Goal: Task Accomplishment & Management: Check status

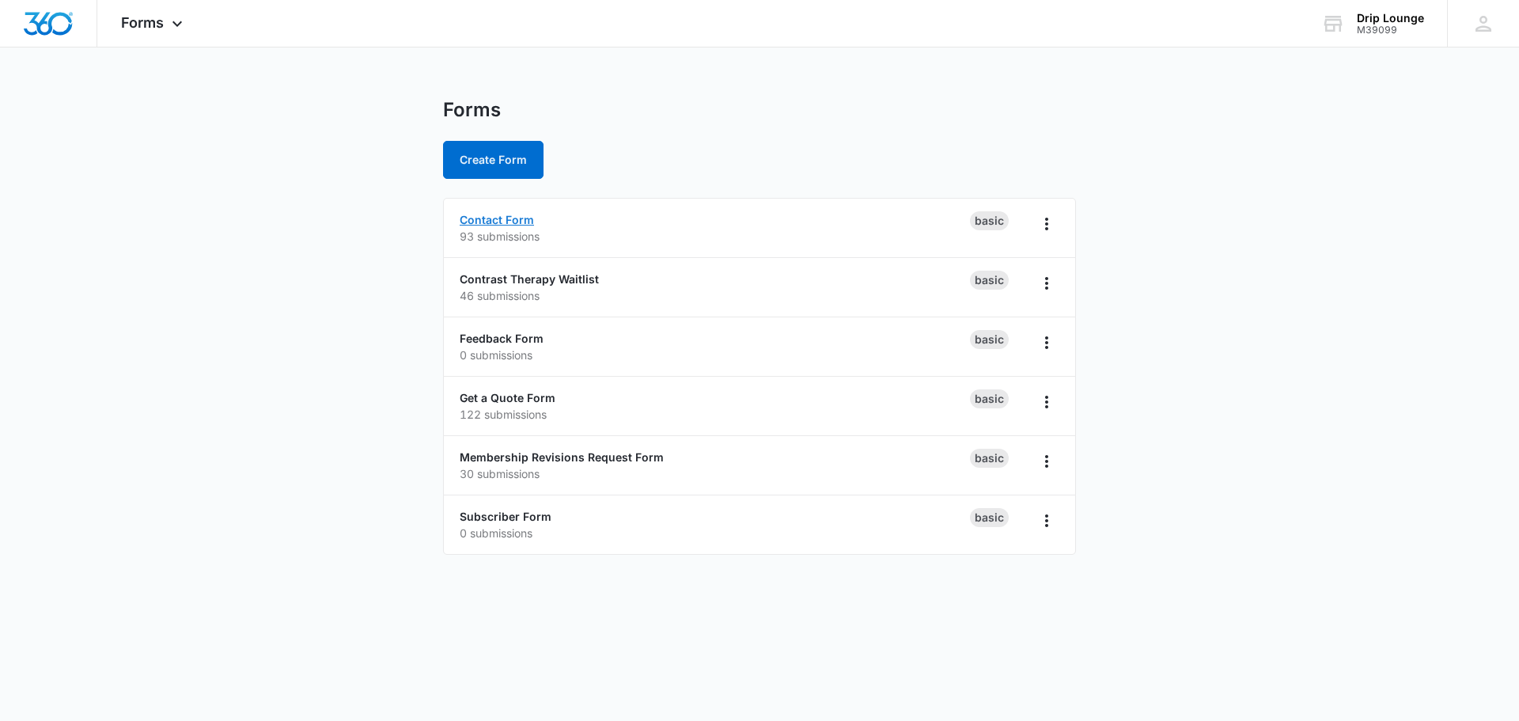
click at [487, 222] on link "Contact Form" at bounding box center [497, 219] width 74 height 13
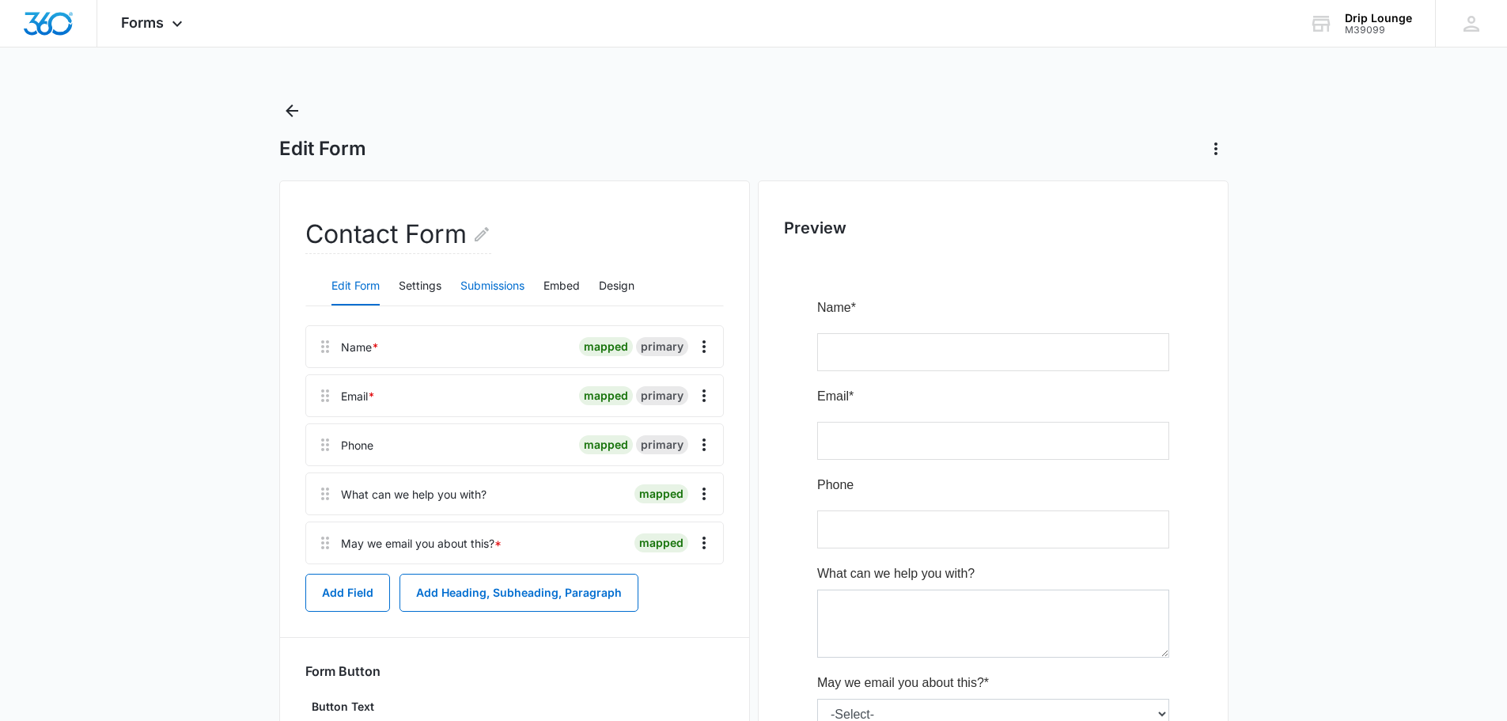
click at [497, 280] on button "Submissions" at bounding box center [492, 286] width 64 height 38
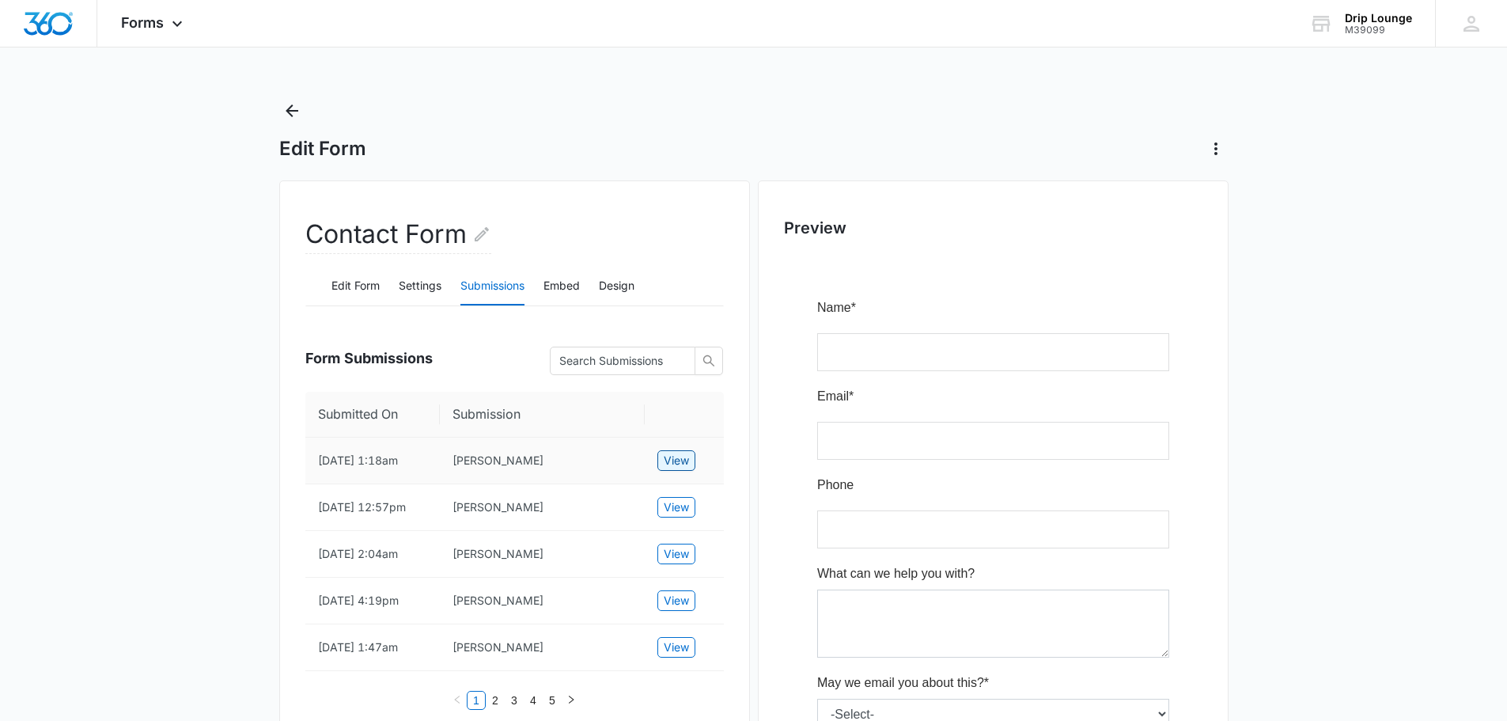
click at [684, 460] on span "View" at bounding box center [676, 460] width 25 height 17
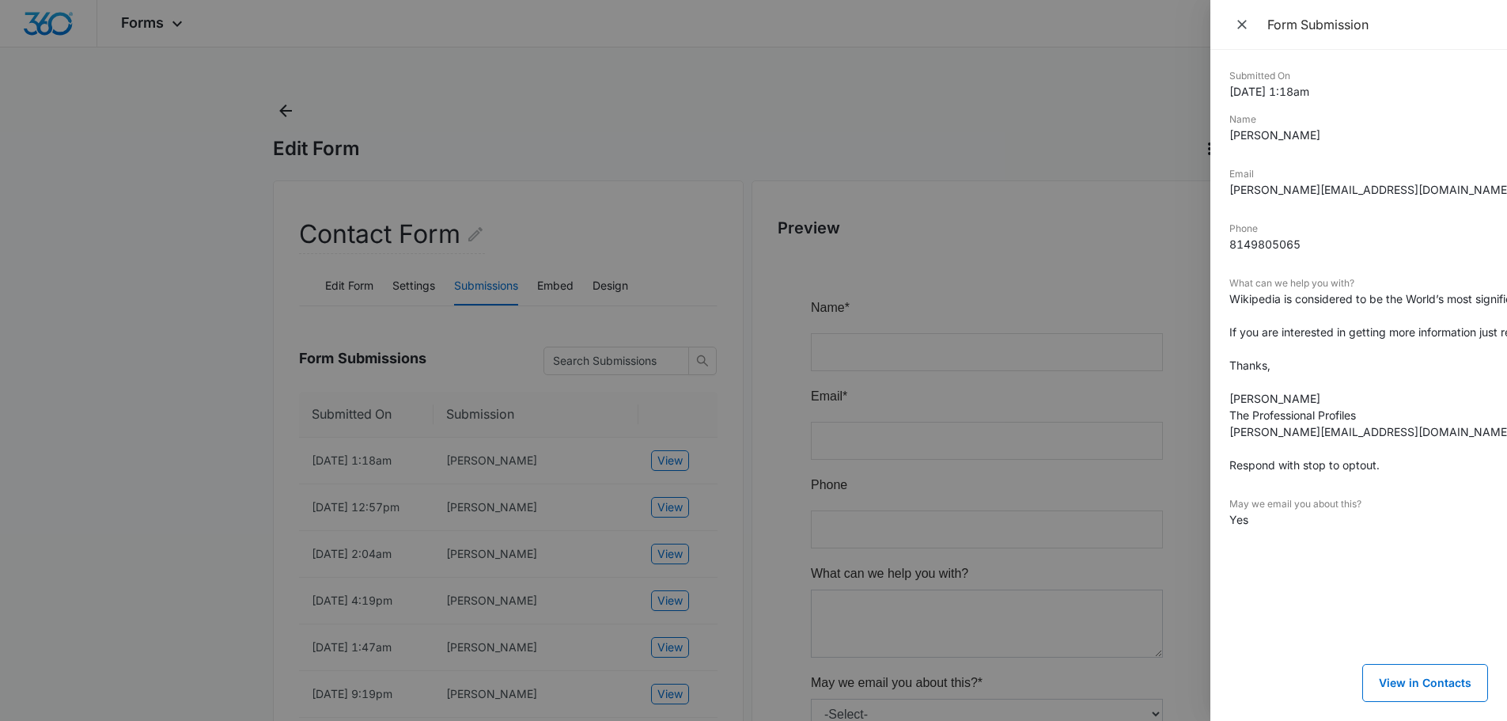
drag, startPoint x: 643, startPoint y: 184, endPoint x: 410, endPoint y: 182, distance: 233.4
click at [635, 184] on div at bounding box center [753, 360] width 1507 height 721
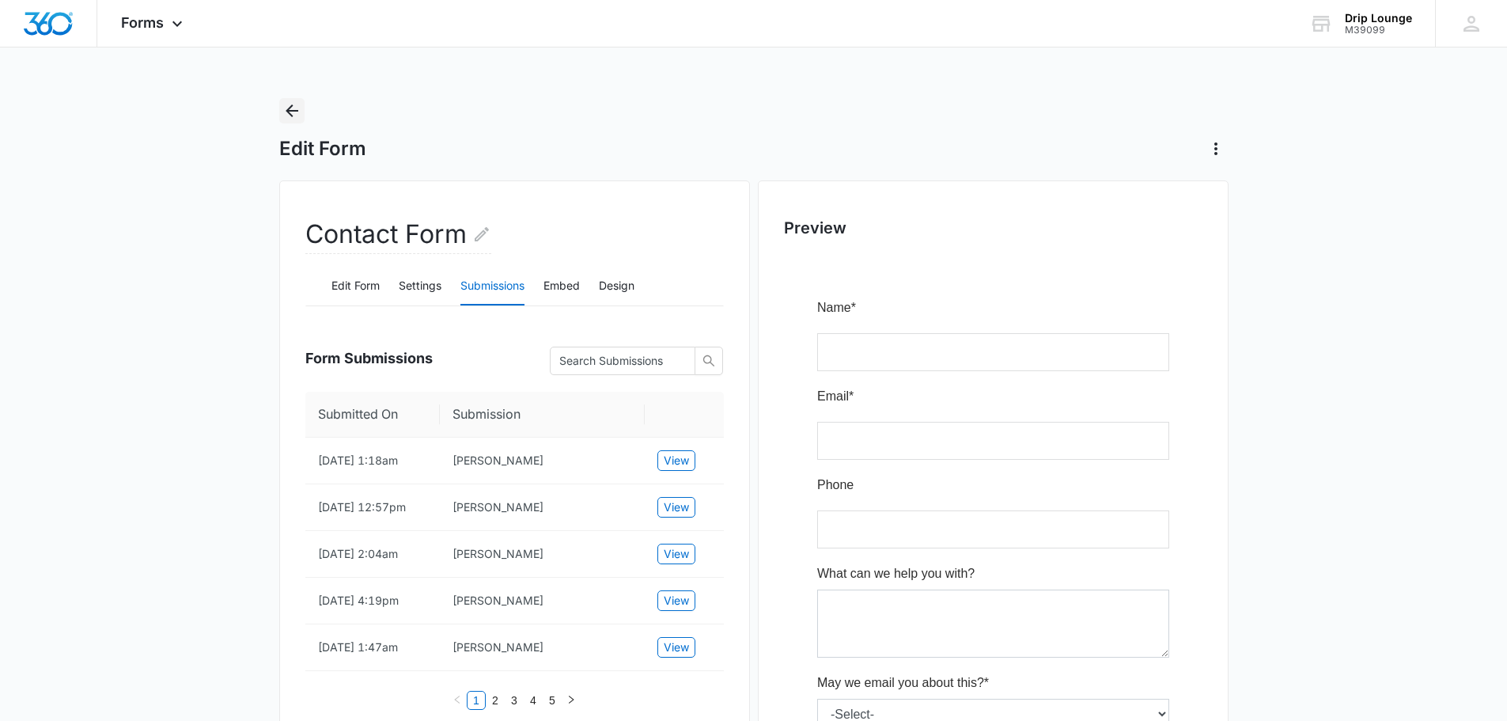
click at [292, 108] on icon "Back" at bounding box center [291, 110] width 19 height 19
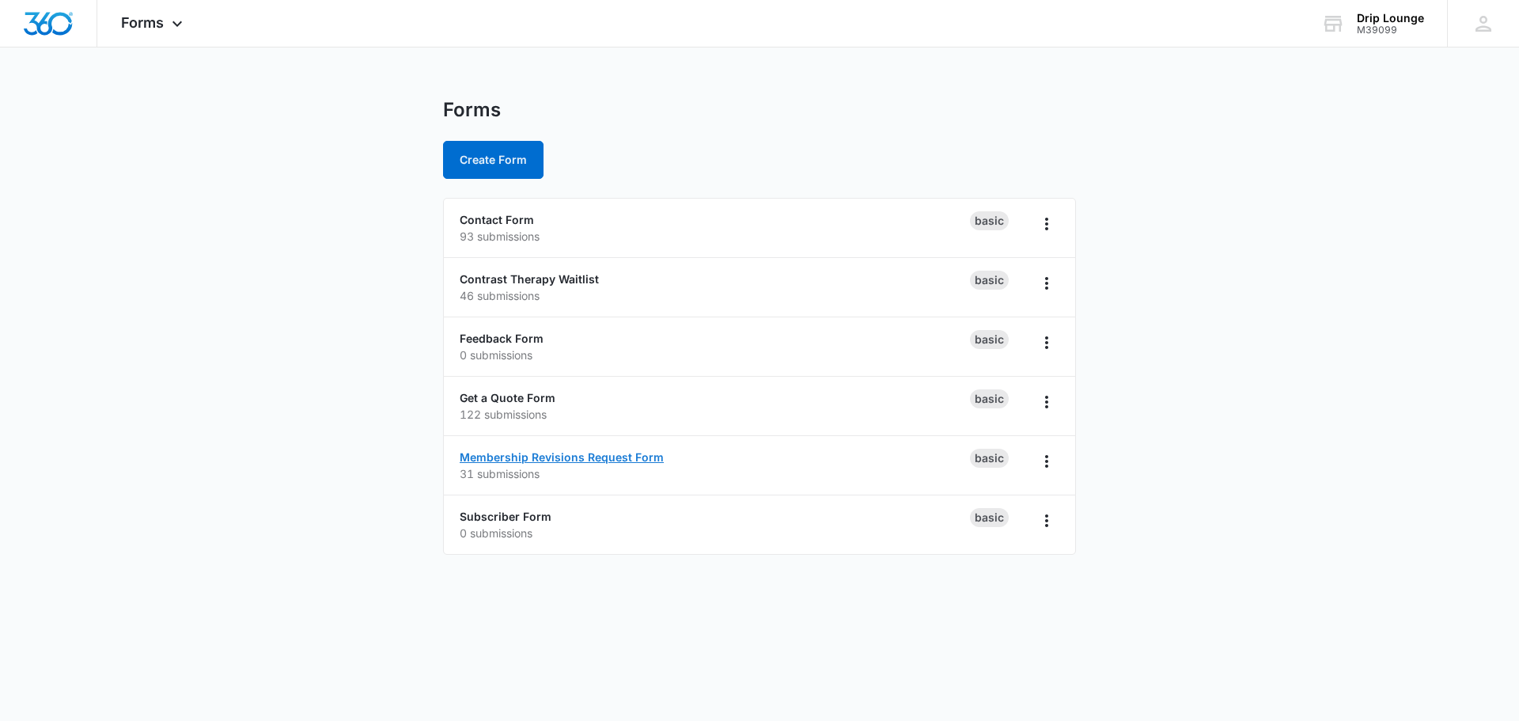
click at [521, 459] on link "Membership Revisions Request Form" at bounding box center [562, 456] width 204 height 13
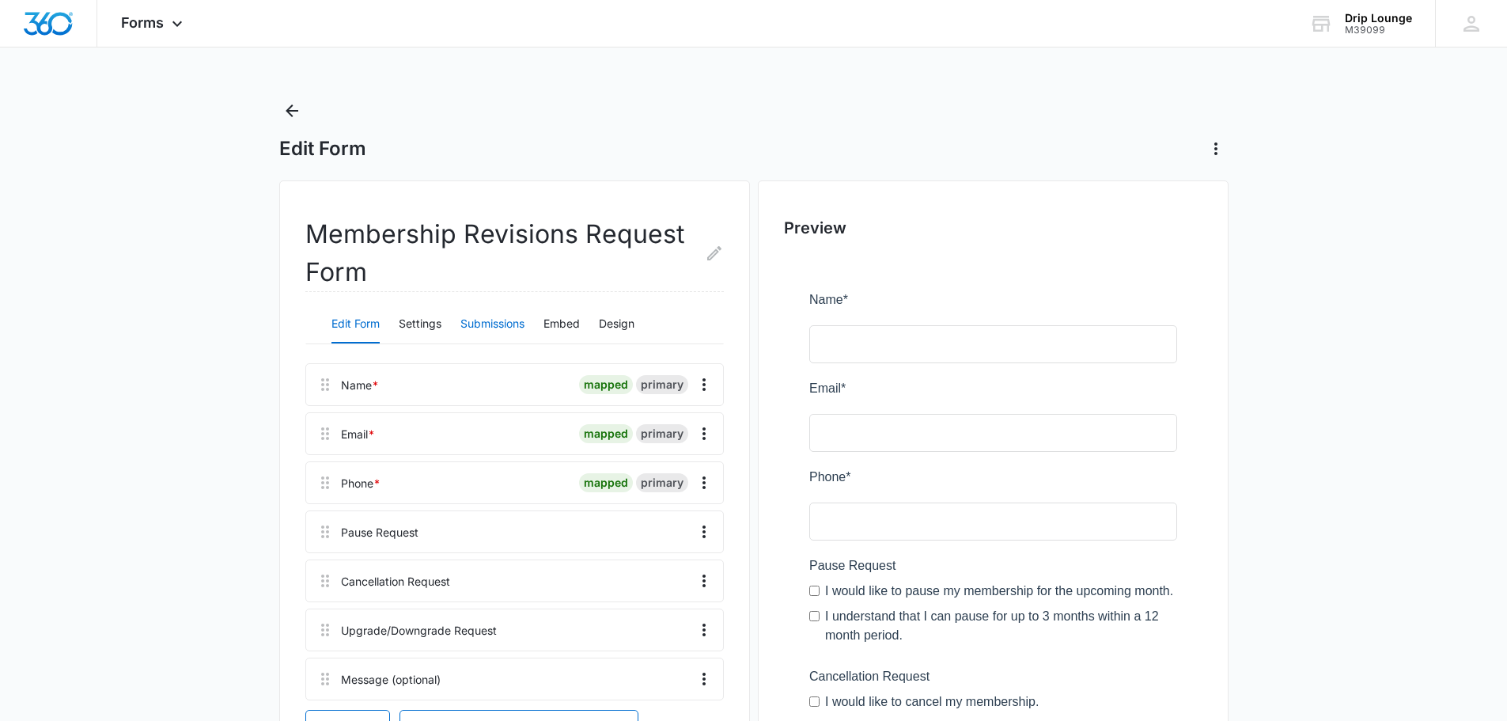
click at [494, 321] on button "Submissions" at bounding box center [492, 324] width 64 height 38
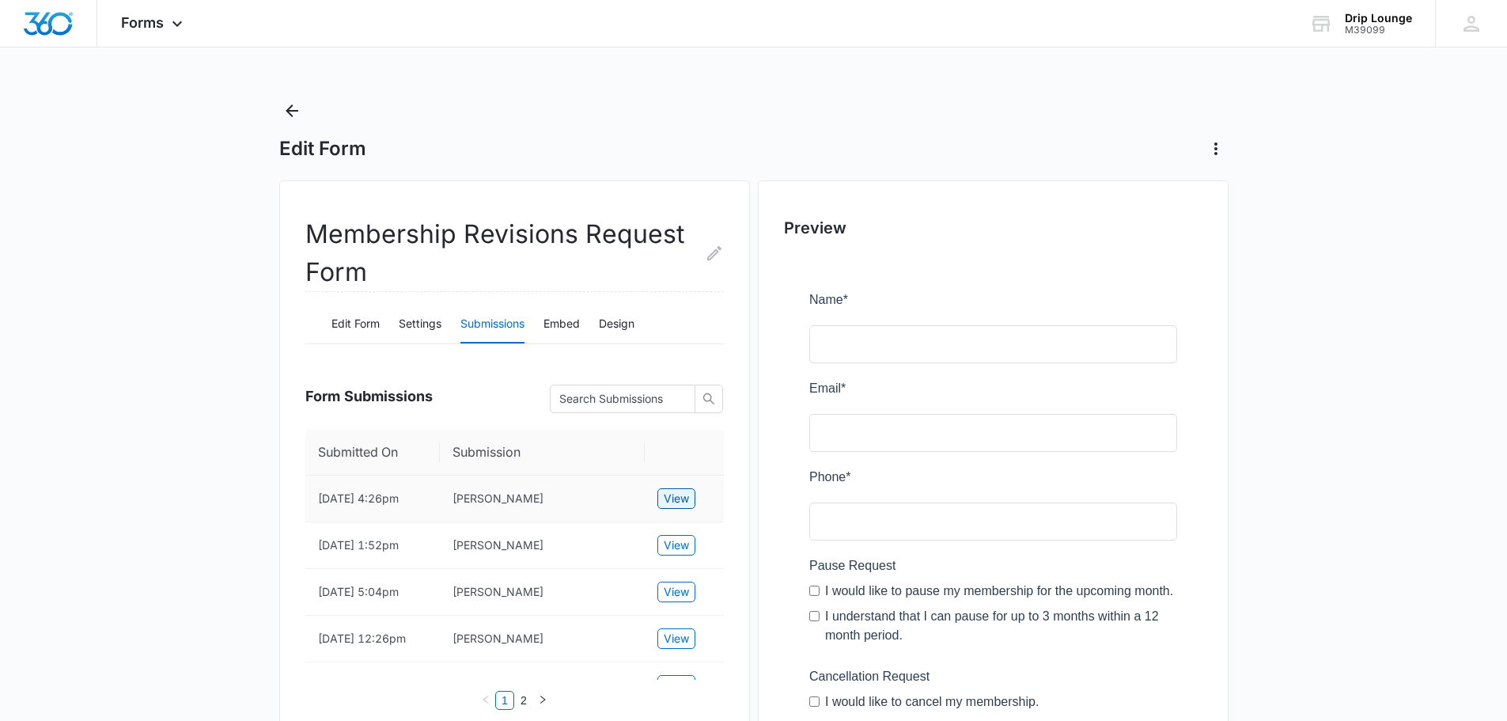
click at [681, 506] on span "View" at bounding box center [676, 498] width 25 height 17
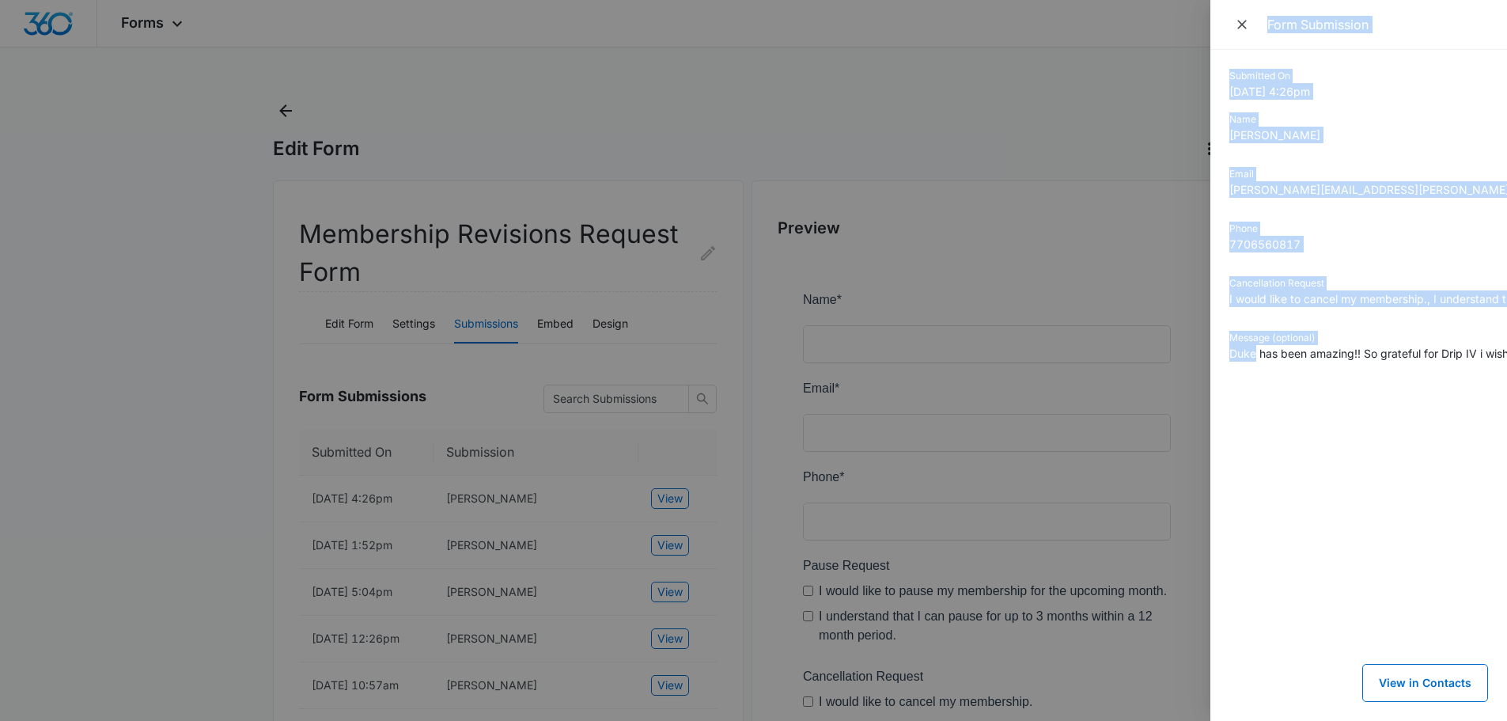
drag, startPoint x: 1254, startPoint y: 351, endPoint x: 1158, endPoint y: 396, distance: 106.2
click at [1158, 396] on div "Form Submission Submitted On [DATE] 4:26pm Name [PERSON_NAME] Email [PERSON_NAM…" at bounding box center [753, 360] width 1507 height 721
click at [1304, 301] on dd "I would like to cancel my membership., I understand that all accrued membership…" at bounding box center [1359, 298] width 259 height 17
drag, startPoint x: 1274, startPoint y: 301, endPoint x: 1191, endPoint y: 315, distance: 84.3
click at [1191, 315] on div "Form Submission Submitted On [DATE] 4:26pm Name [PERSON_NAME] Email [PERSON_NAM…" at bounding box center [753, 360] width 1507 height 721
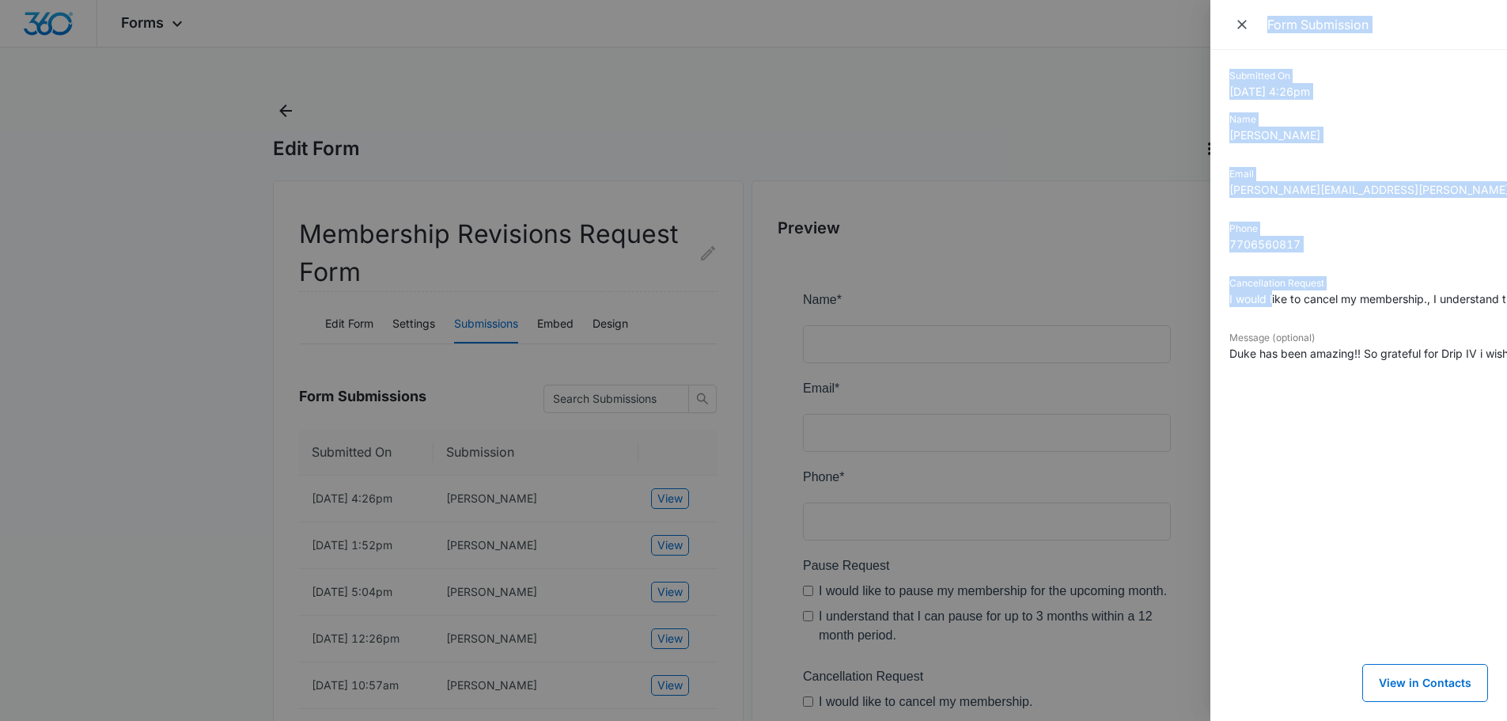
click at [1383, 225] on dt "Phone" at bounding box center [1359, 229] width 259 height 14
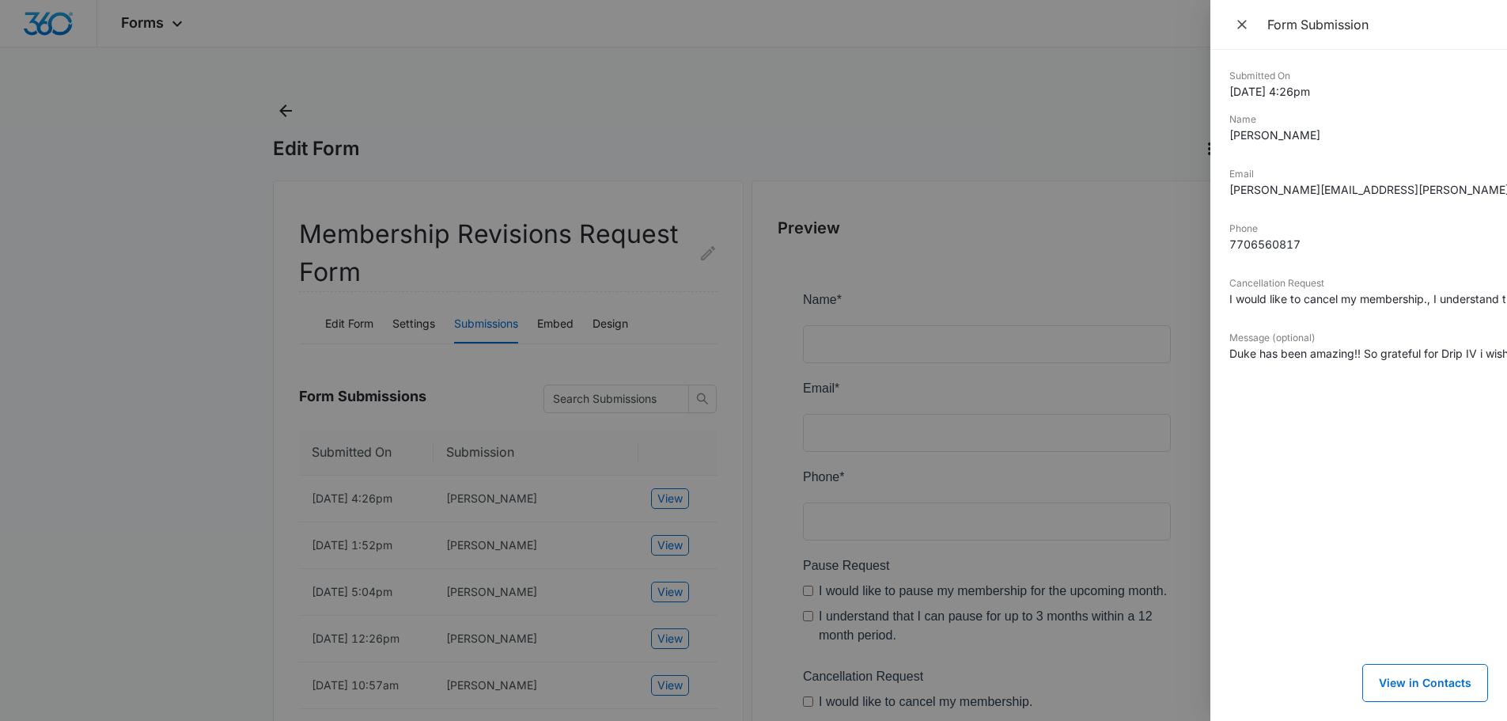
click at [822, 112] on div at bounding box center [753, 360] width 1507 height 721
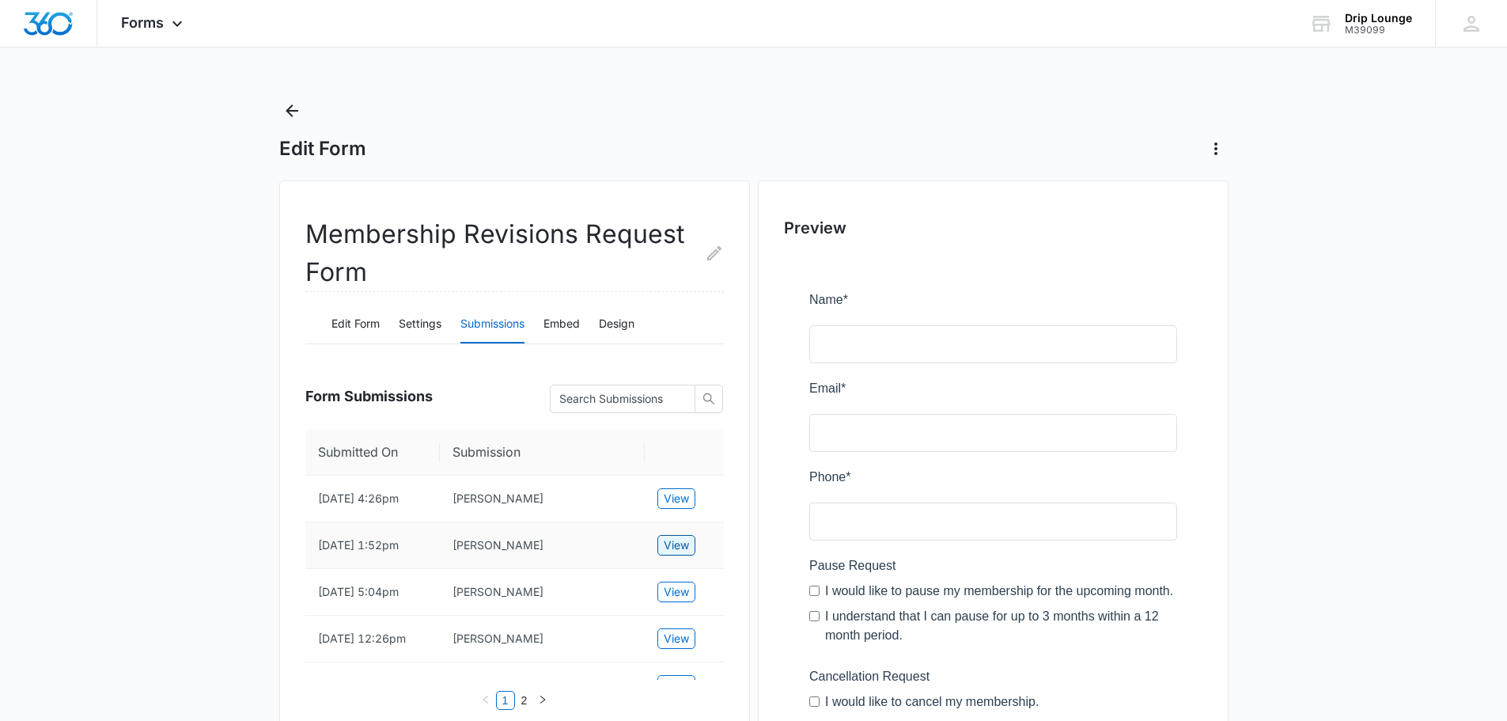
click at [676, 554] on span "View" at bounding box center [676, 544] width 25 height 17
